Goal: Navigation & Orientation: Understand site structure

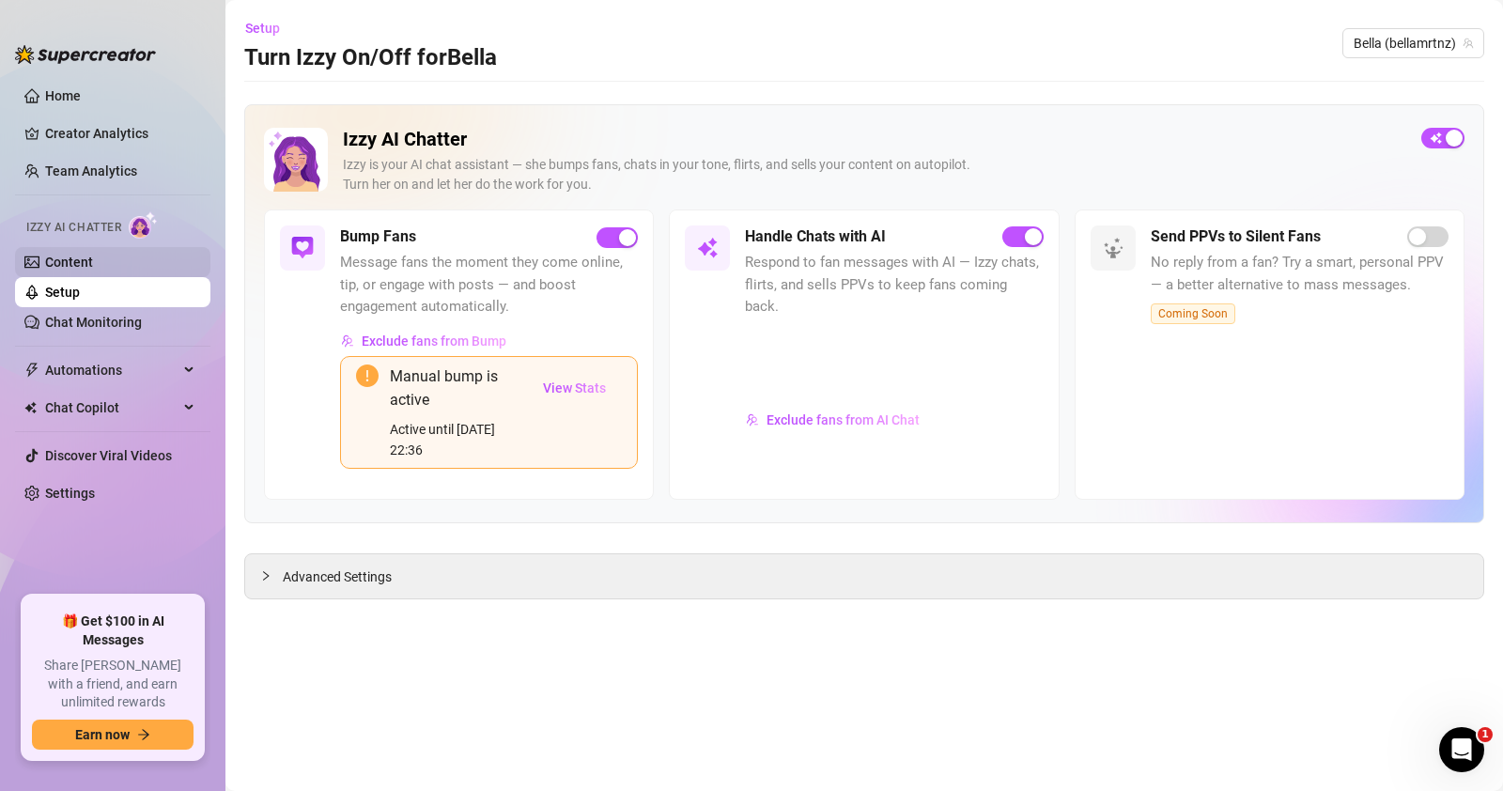
click at [67, 255] on link "Content" at bounding box center [69, 262] width 48 height 15
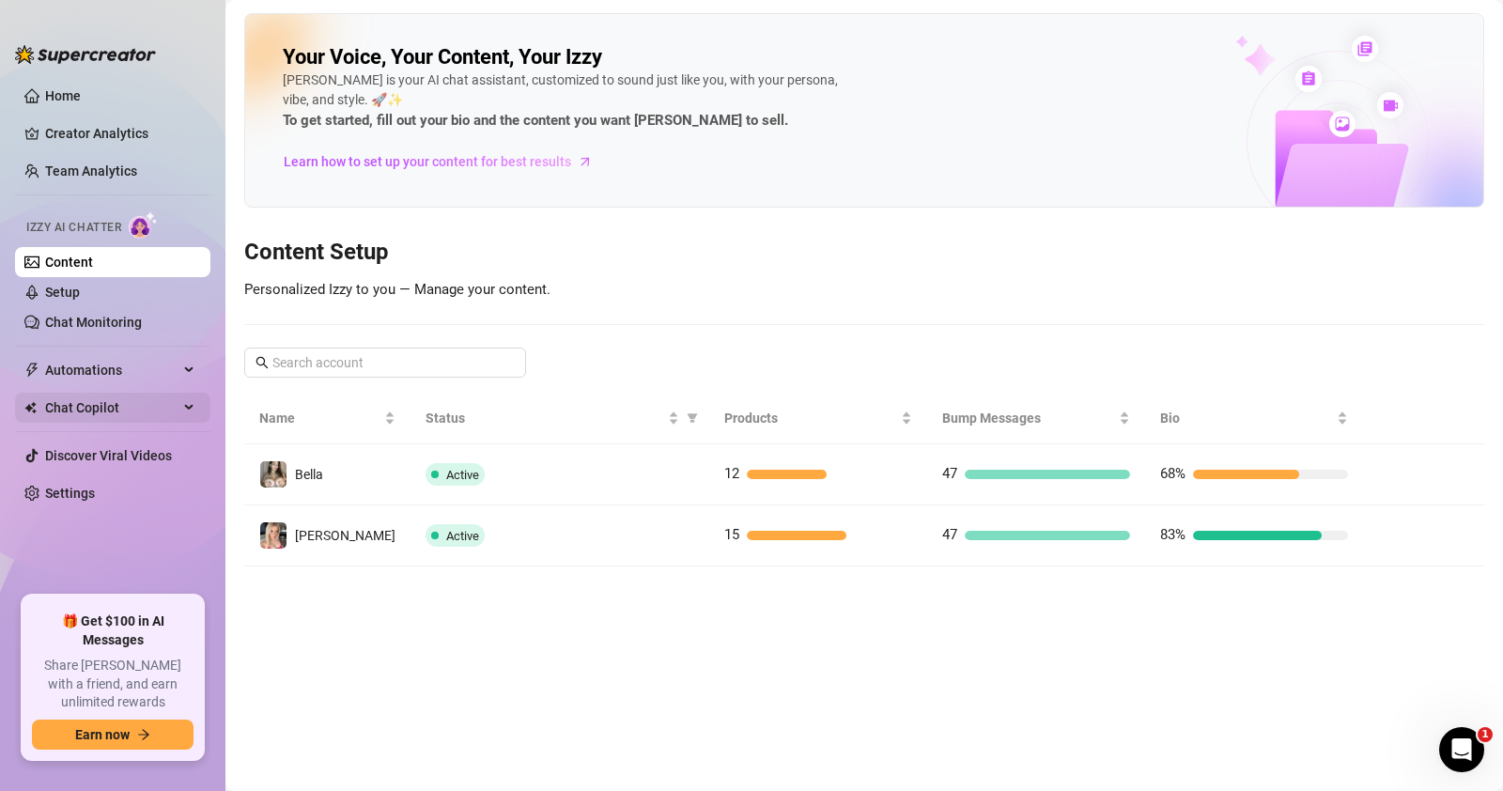
click at [122, 404] on span "Chat Copilot" at bounding box center [111, 408] width 133 height 30
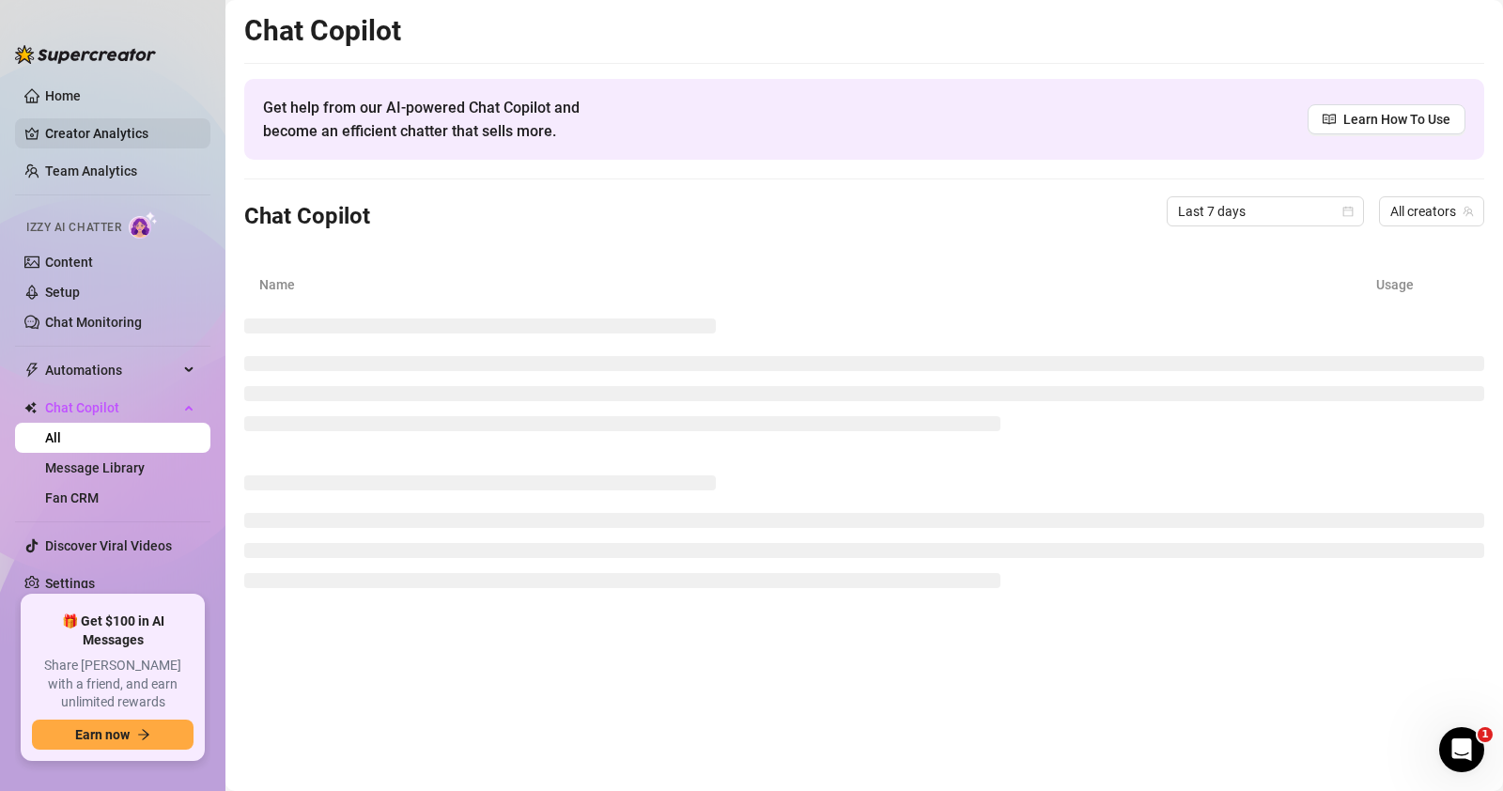
click at [105, 125] on link "Creator Analytics" at bounding box center [120, 133] width 150 height 30
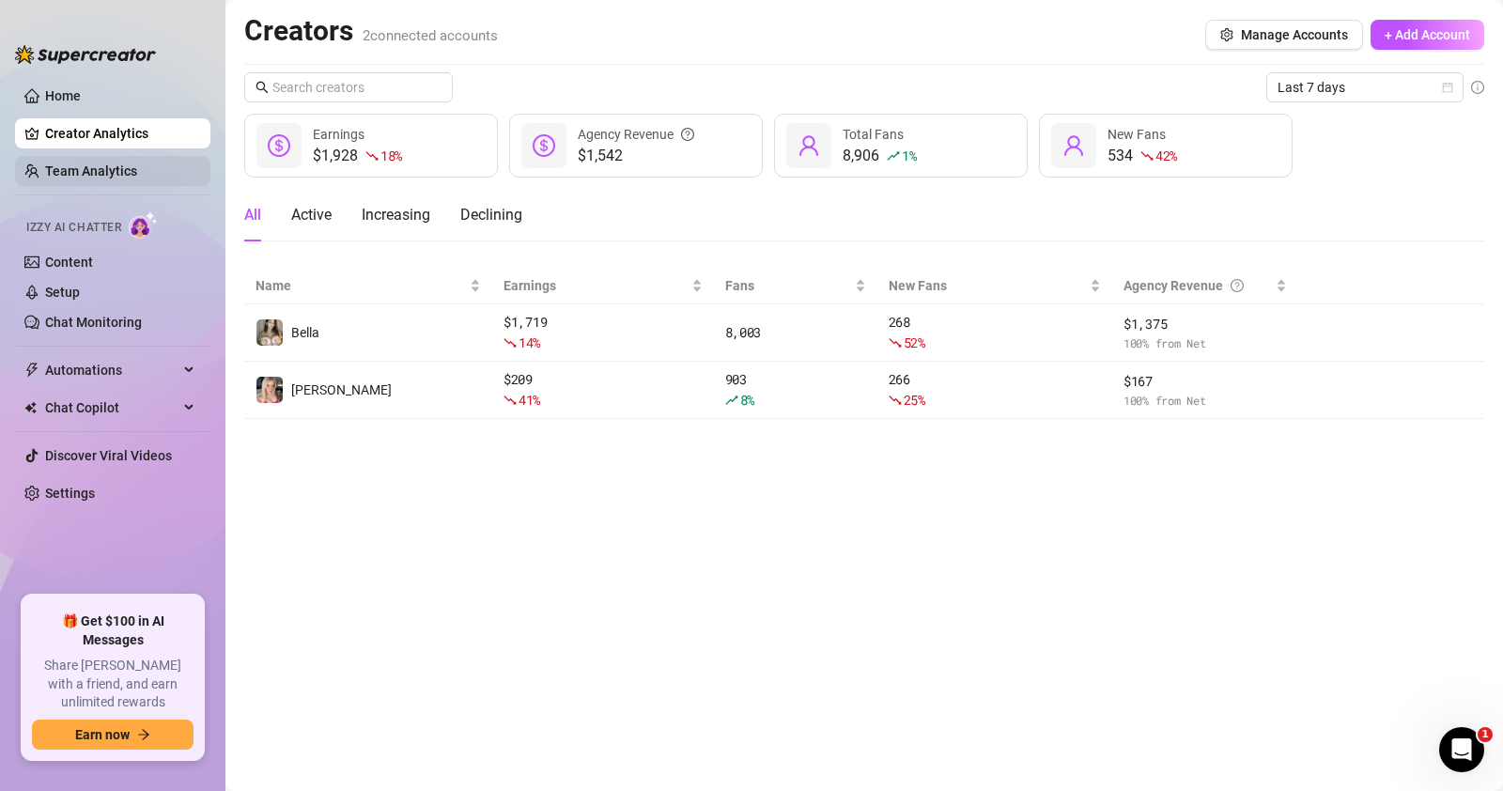
click at [114, 178] on link "Team Analytics" at bounding box center [91, 170] width 92 height 15
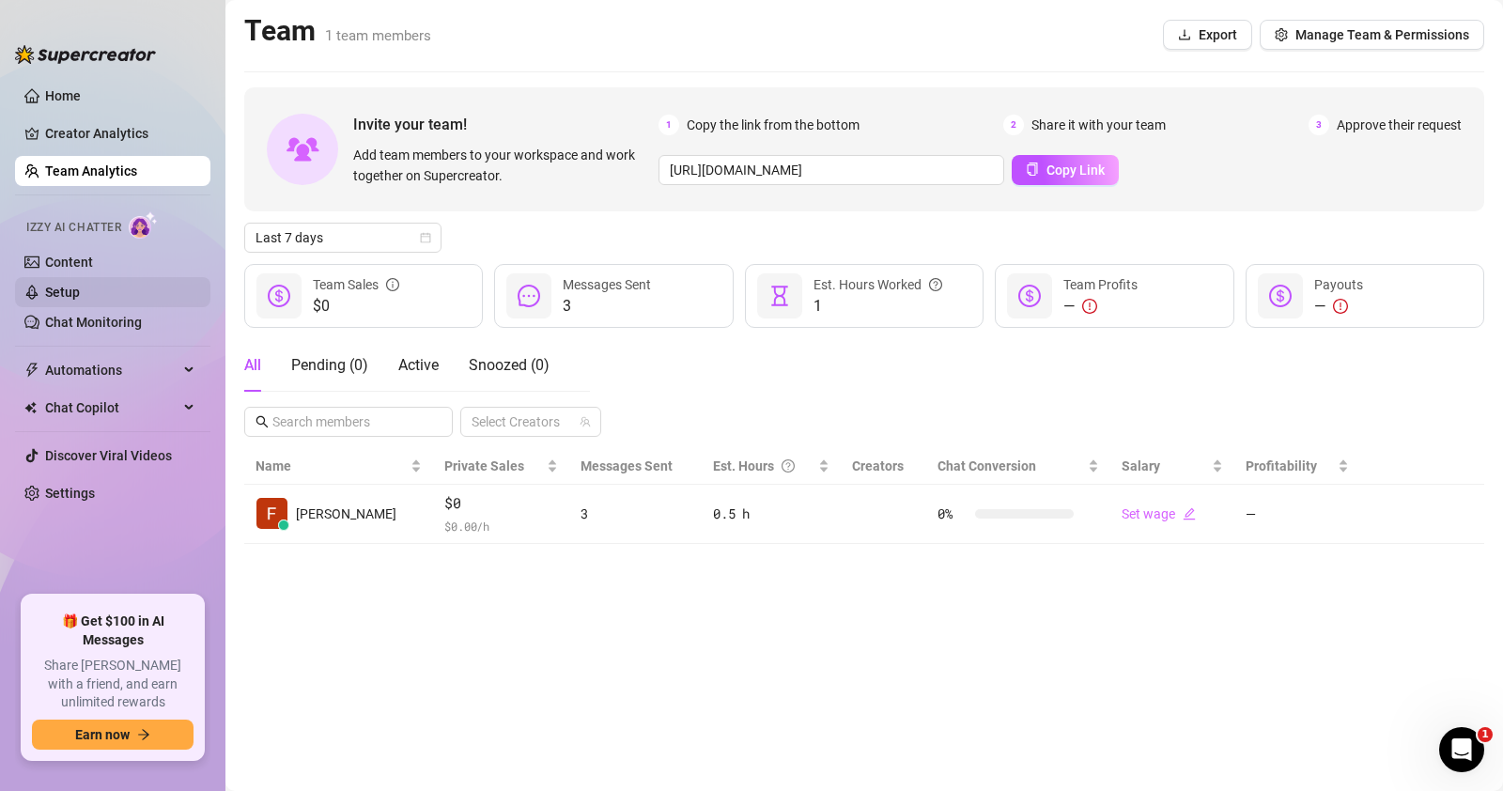
click at [80, 286] on link "Setup" at bounding box center [62, 292] width 35 height 15
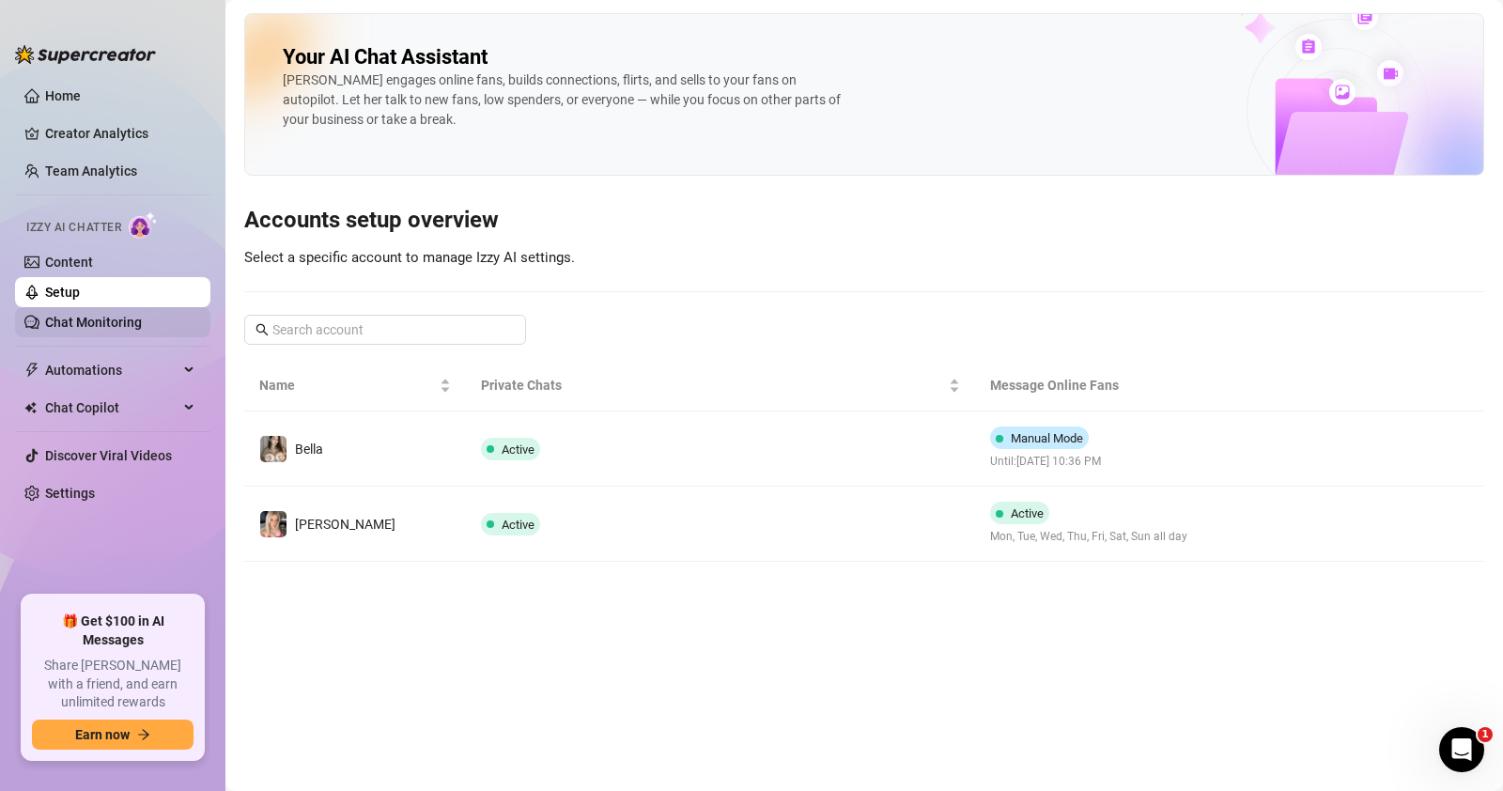
click at [122, 324] on link "Chat Monitoring" at bounding box center [93, 322] width 97 height 15
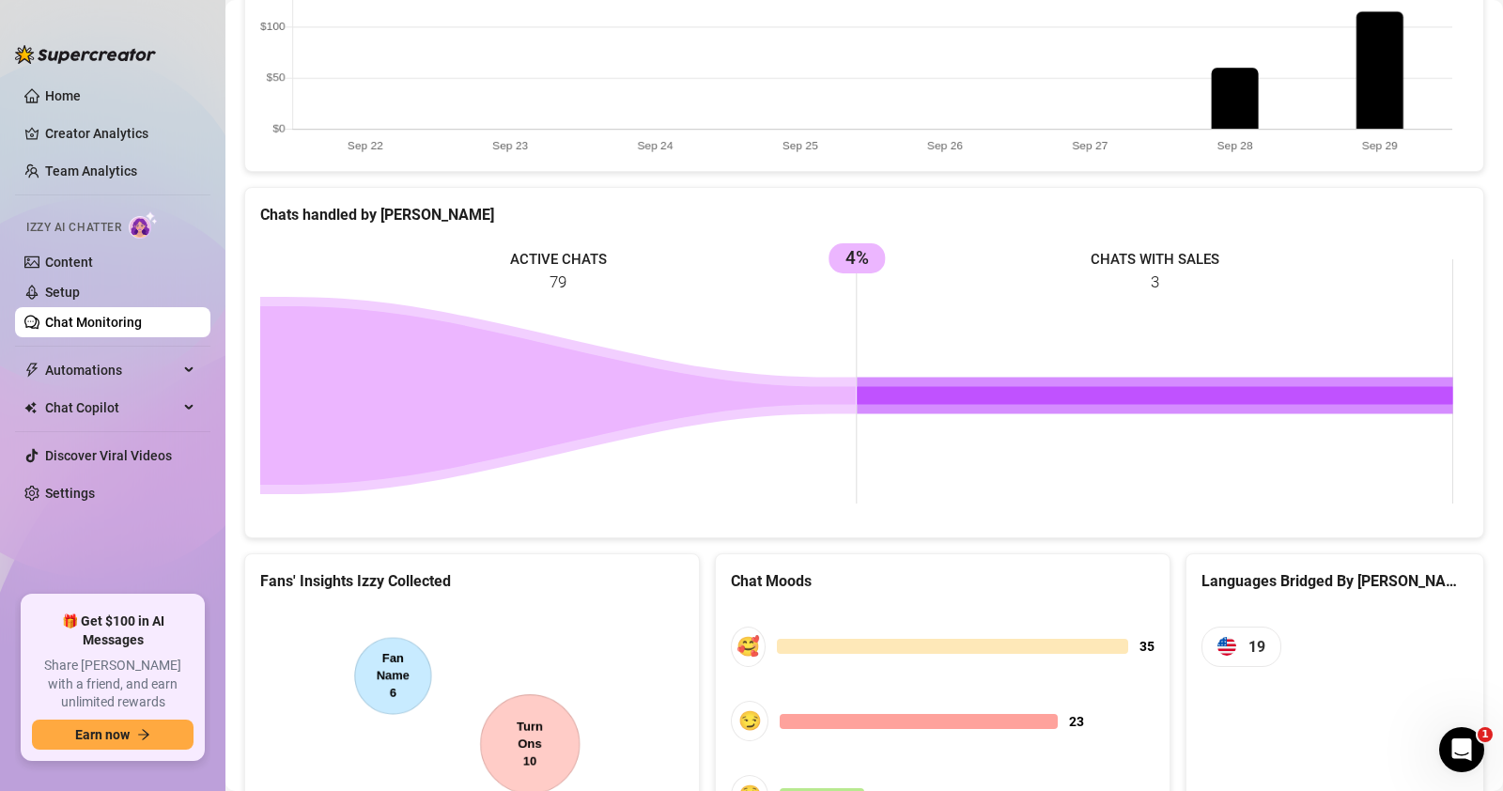
scroll to position [822, 0]
